Goal: Book appointment/travel/reservation

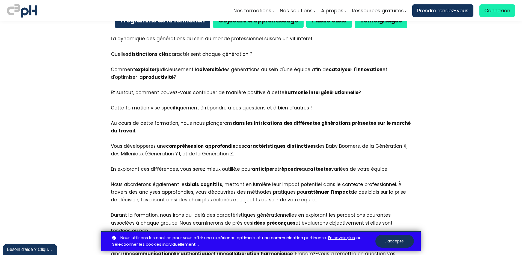
scroll to position [355, 0]
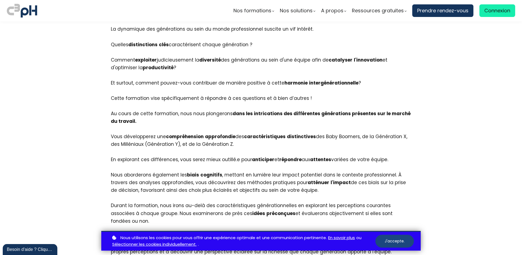
click at [394, 241] on button "J'accepte." at bounding box center [394, 240] width 39 height 13
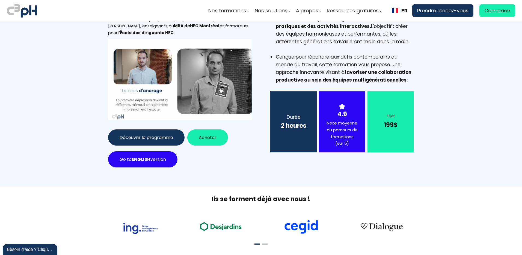
scroll to position [0, 0]
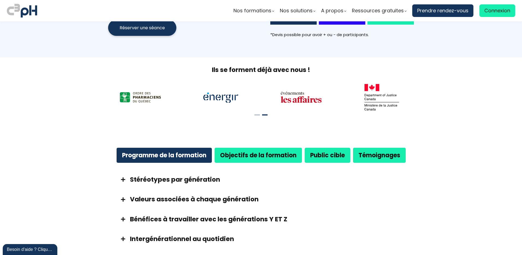
click at [123, 178] on span at bounding box center [123, 179] width 14 height 5
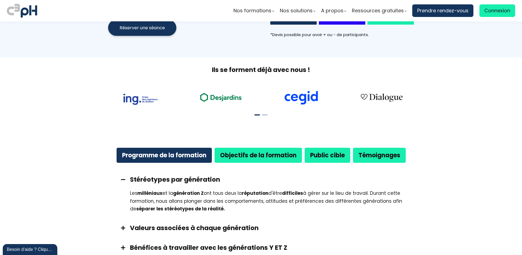
scroll to position [246, 0]
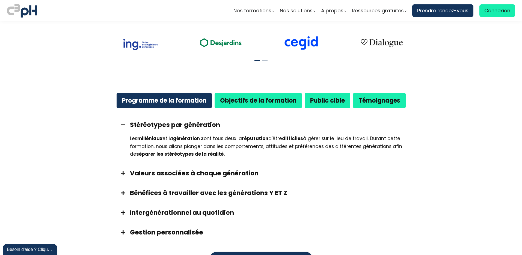
click at [125, 173] on span at bounding box center [123, 172] width 14 height 5
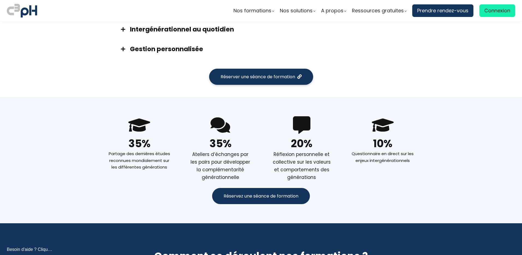
scroll to position [519, 0]
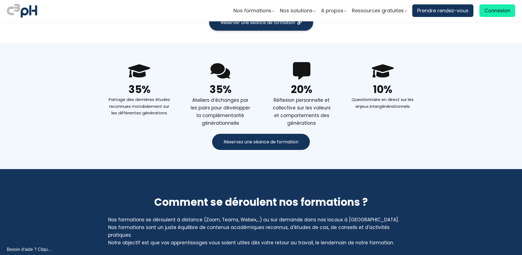
click at [267, 137] on button "Réservez une séance de formation" at bounding box center [261, 142] width 98 height 16
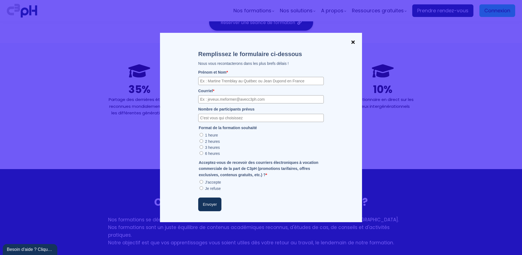
click at [228, 118] on input "Nombre de participants prévus" at bounding box center [261, 118] width 126 height 8
click at [352, 42] on span at bounding box center [353, 42] width 7 height 8
